Goal: Task Accomplishment & Management: Manage account settings

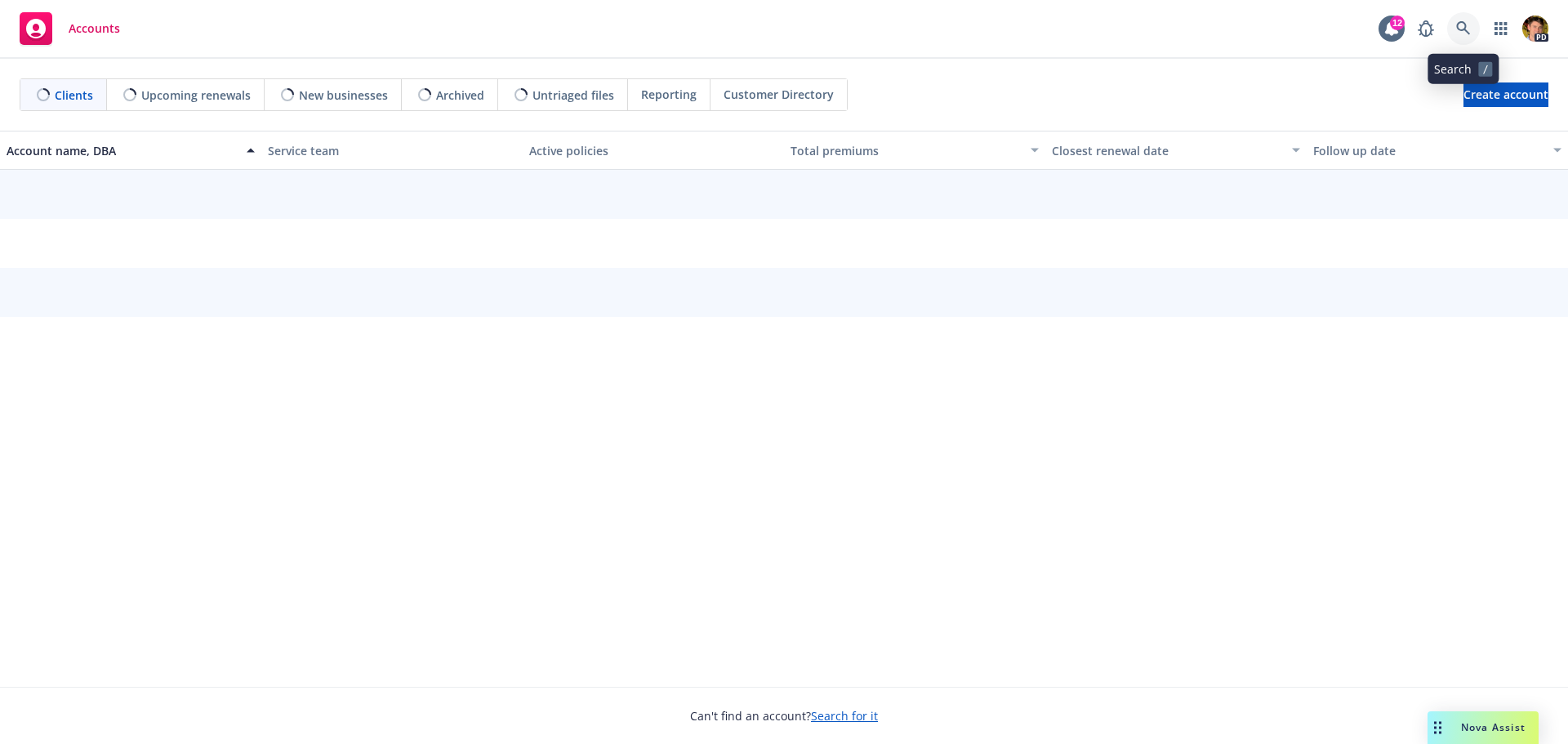
click at [1454, 25] on link at bounding box center [1464, 29] width 32 height 32
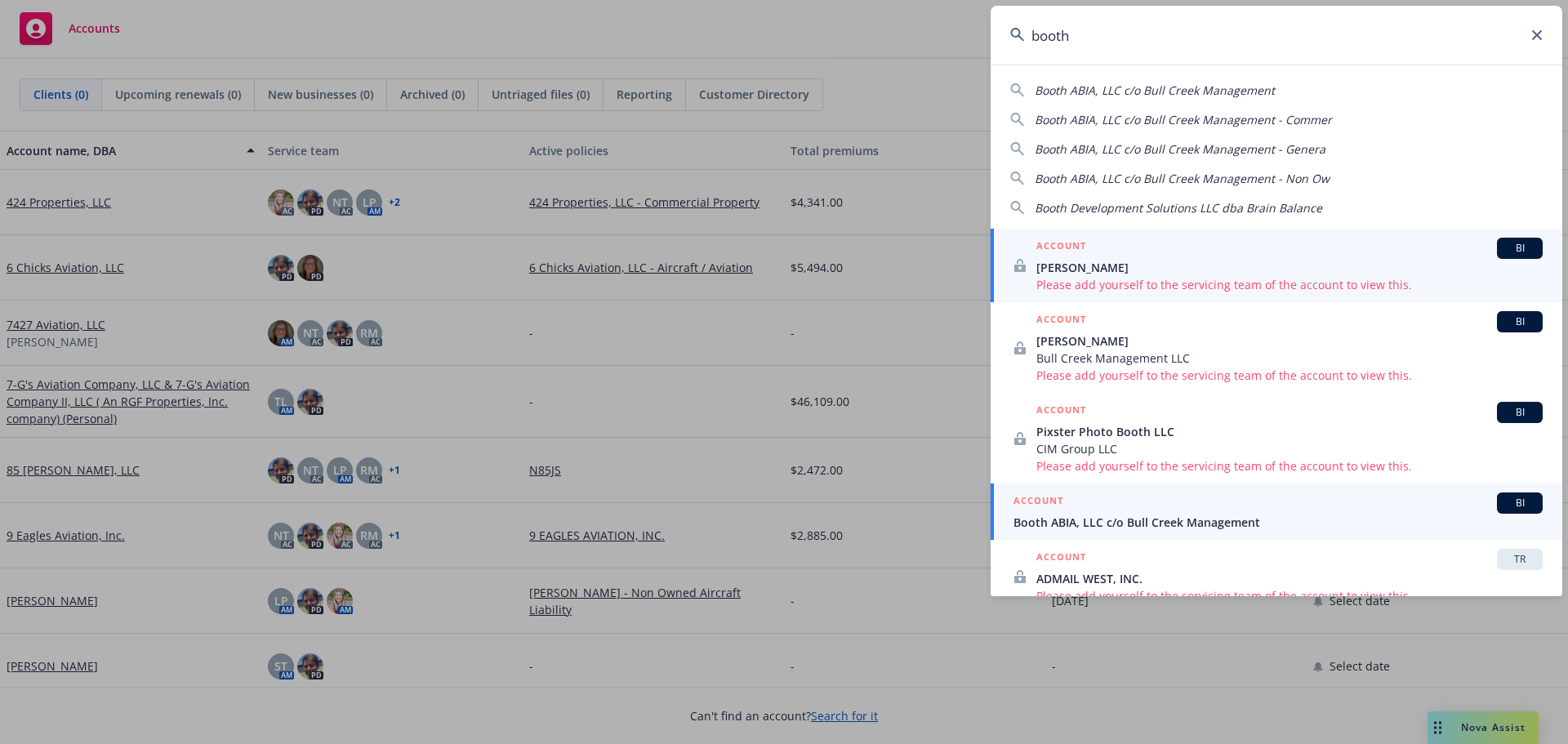
type input "booth"
click at [1077, 517] on span "Booth ABIA, LLC c/o Bull Creek Management" at bounding box center [1279, 522] width 529 height 17
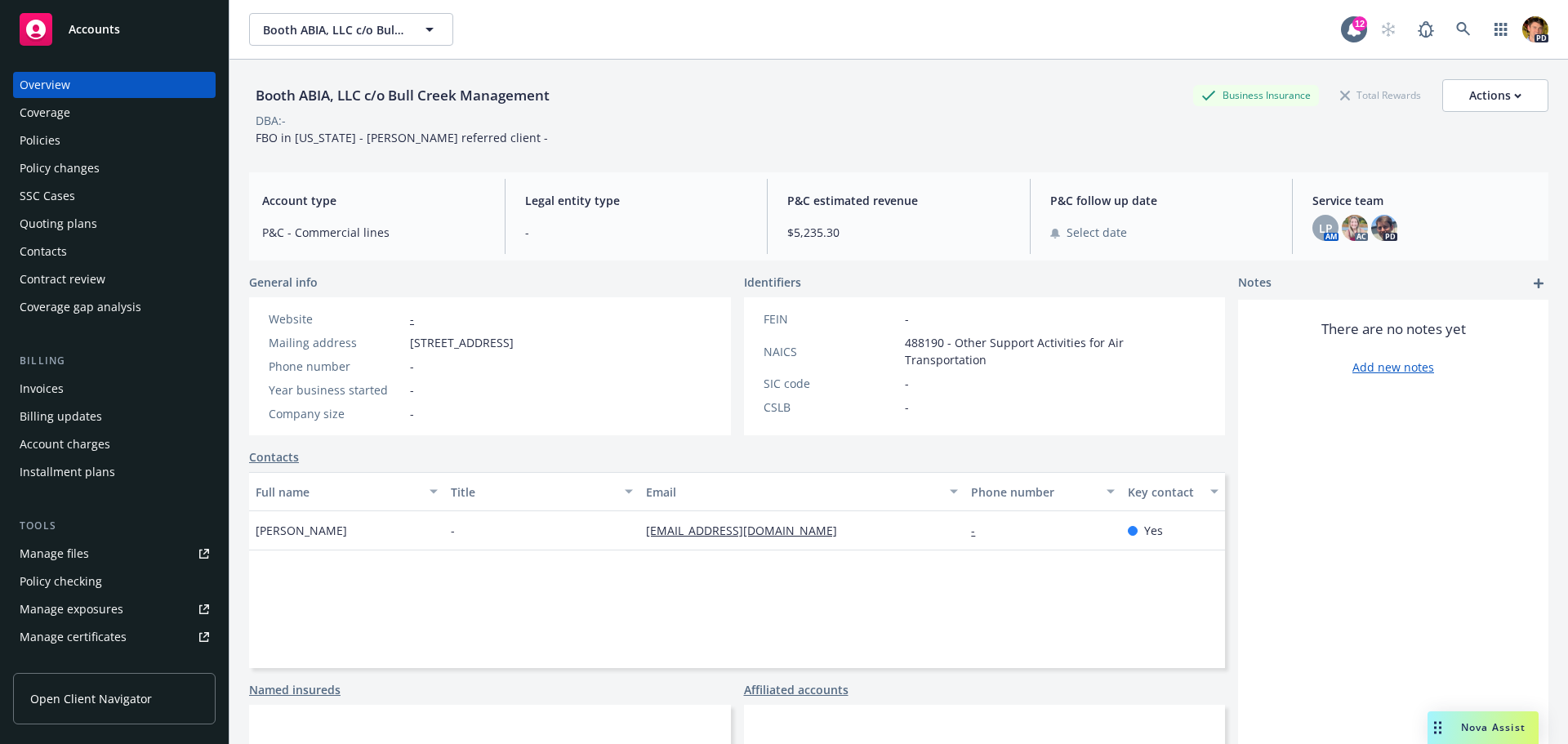
click at [53, 133] on div "Policies" at bounding box center [40, 139] width 41 height 26
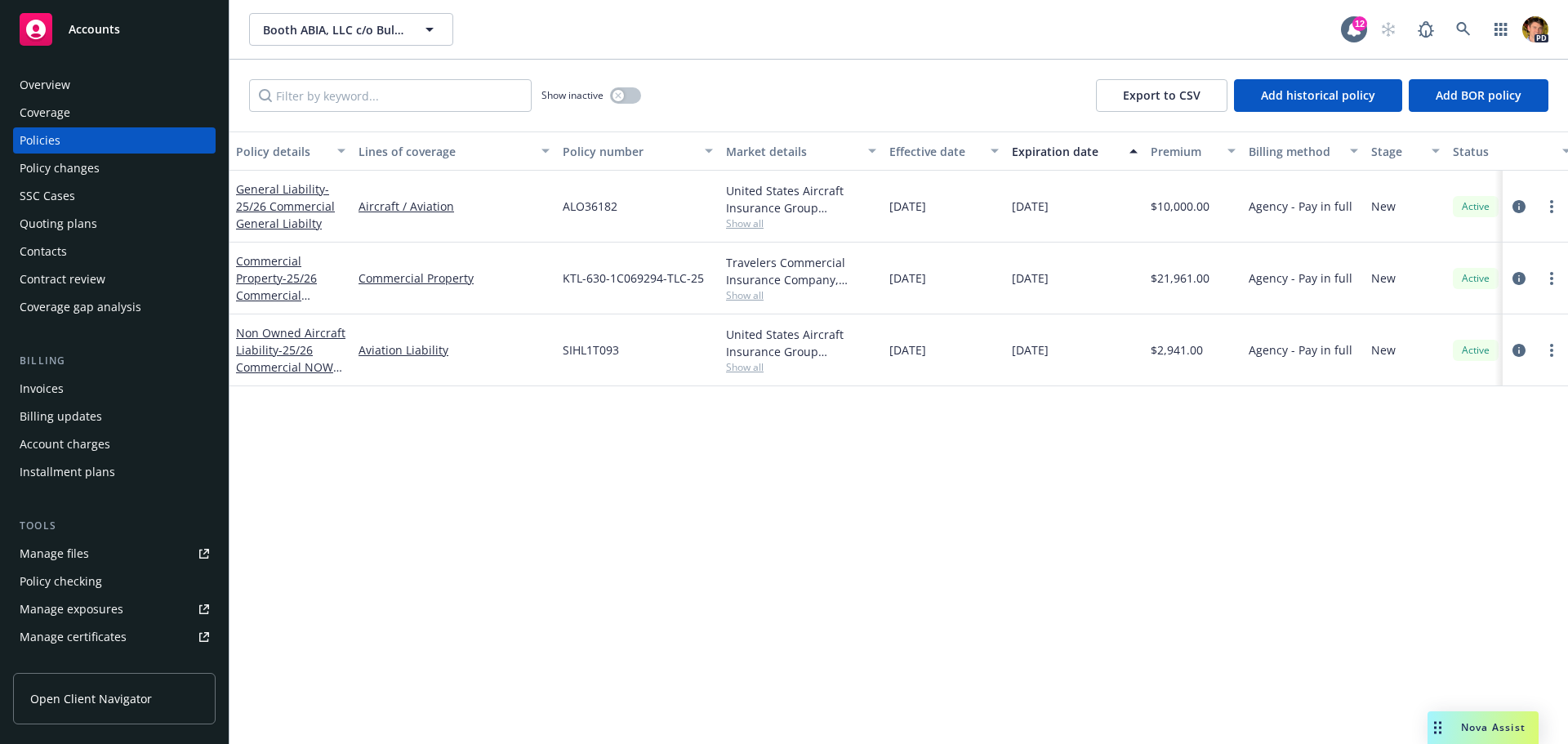
click at [44, 393] on div "Invoices" at bounding box center [42, 388] width 44 height 26
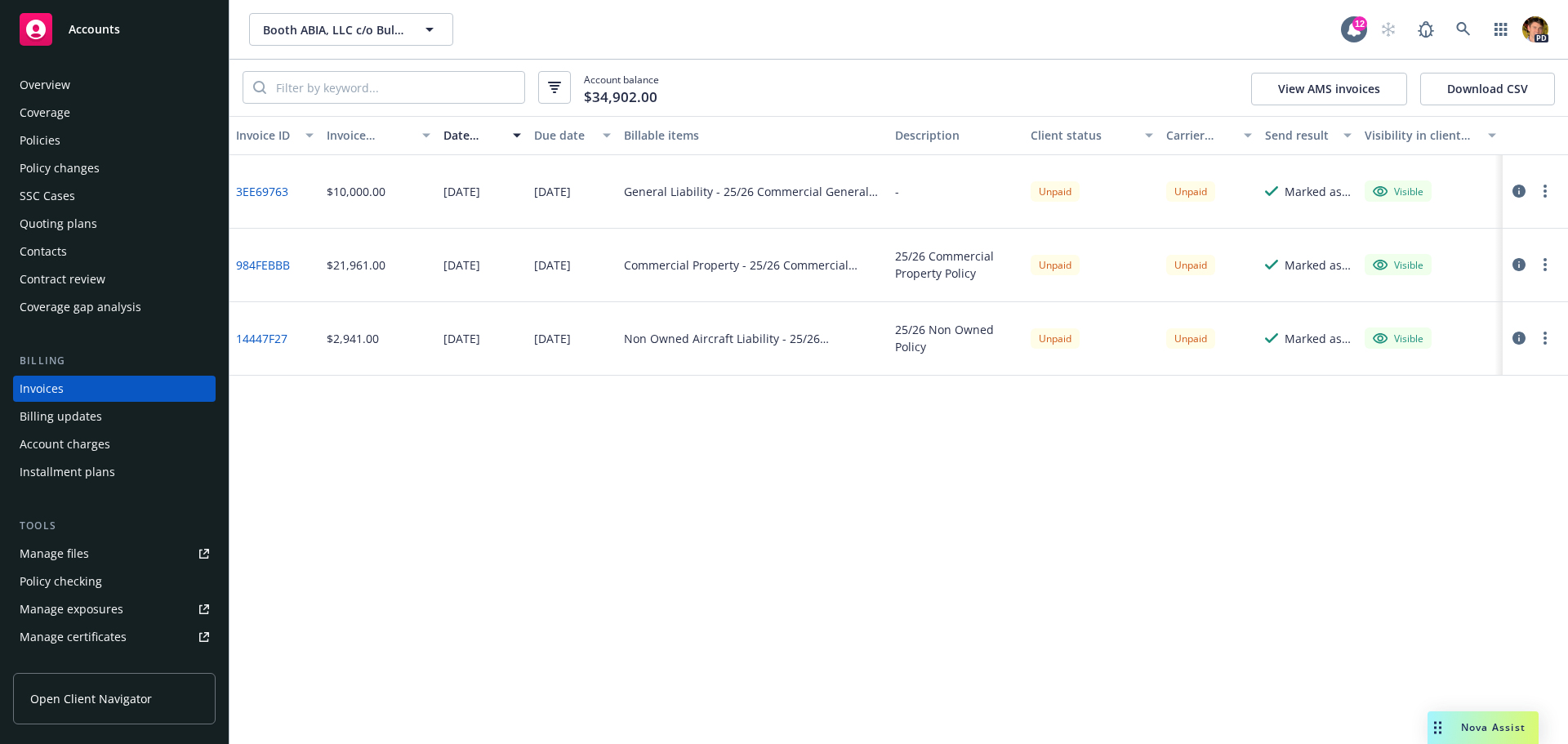
drag, startPoint x: 1070, startPoint y: 421, endPoint x: 1069, endPoint y: 484, distance: 63.0
click at [1070, 467] on div "Invoice ID Invoice amount Date issued Due date Billable items Description Clien…" at bounding box center [899, 430] width 1339 height 628
click at [1069, 487] on div "Invoice ID Invoice amount Date issued Due date Billable items Description Clien…" at bounding box center [899, 430] width 1339 height 628
click at [43, 88] on div "Overview" at bounding box center [45, 84] width 51 height 26
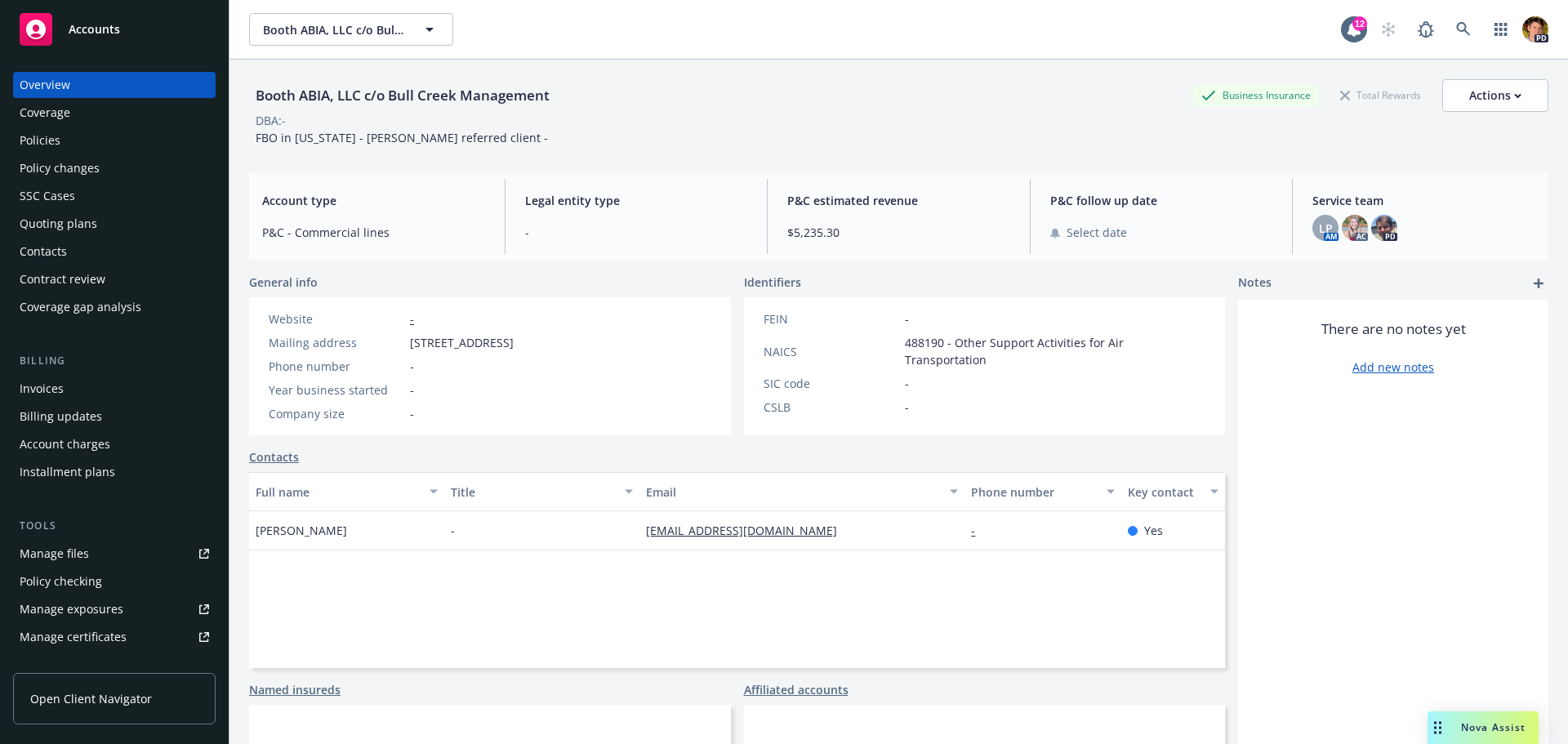
click at [116, 557] on link "Manage files" at bounding box center [115, 553] width 202 height 26
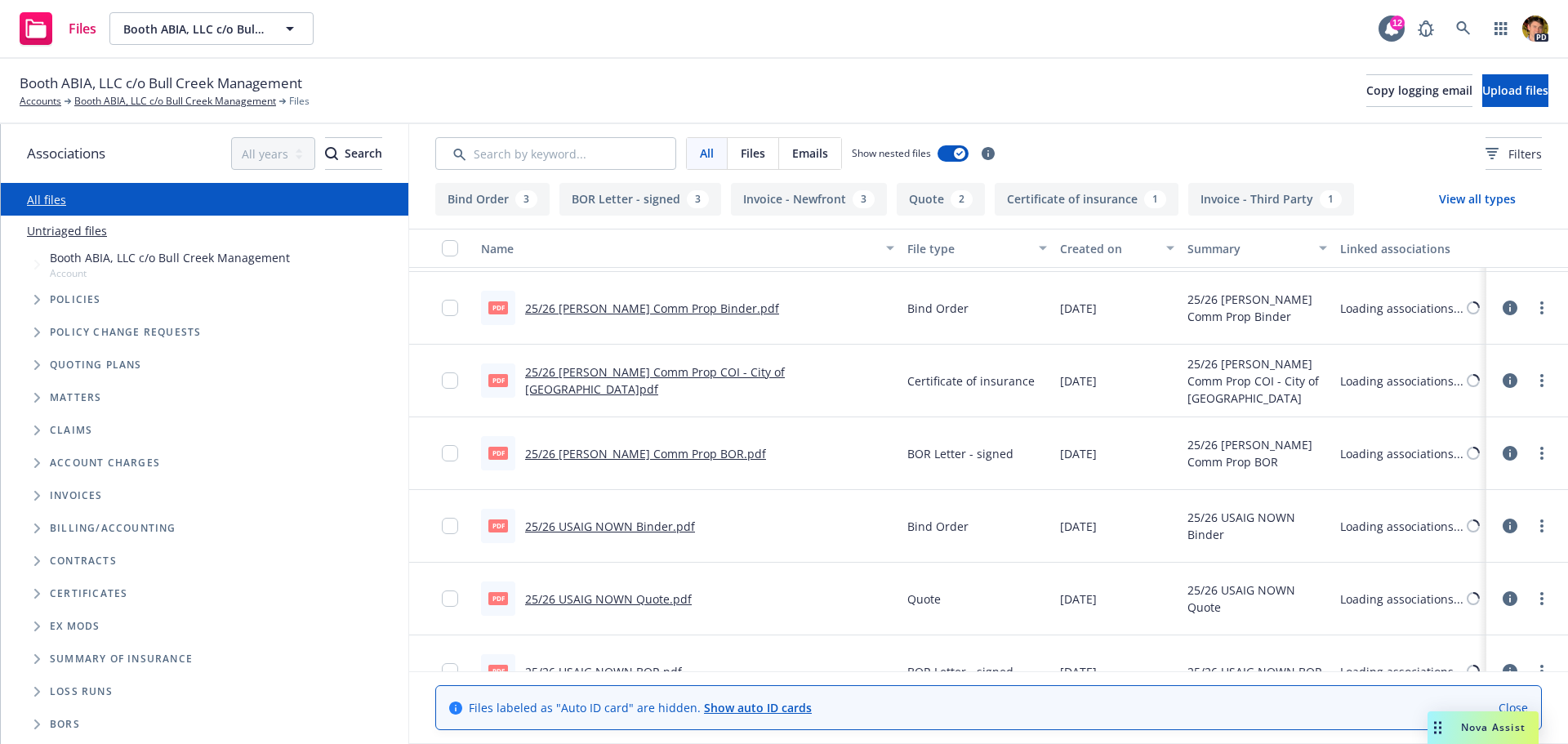
scroll to position [608, 0]
